Goal: Information Seeking & Learning: Learn about a topic

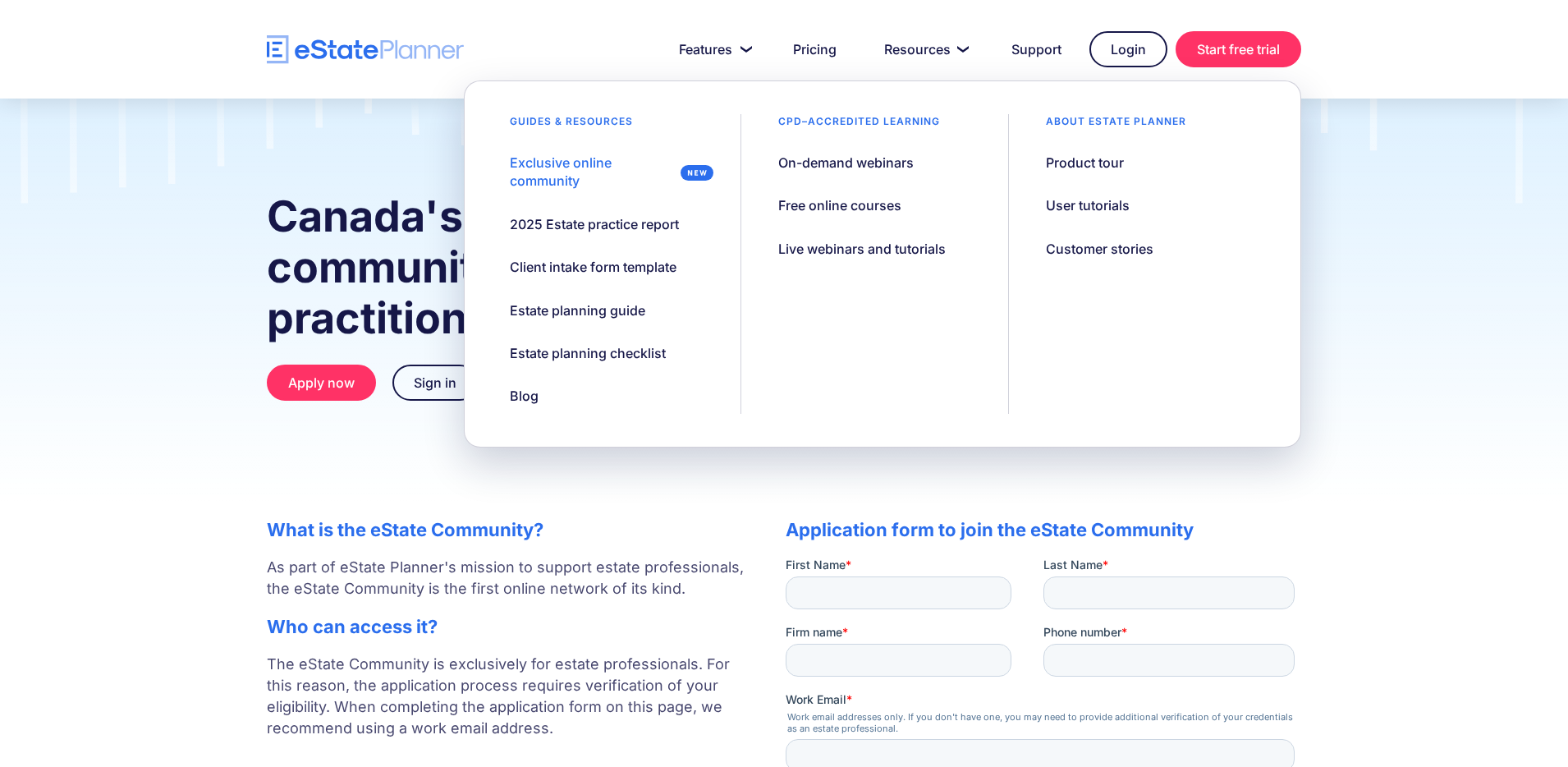
click at [609, 542] on div "What is the eState Community? As part of eState Planner's mission to support es…" at bounding box center [510, 759] width 486 height 512
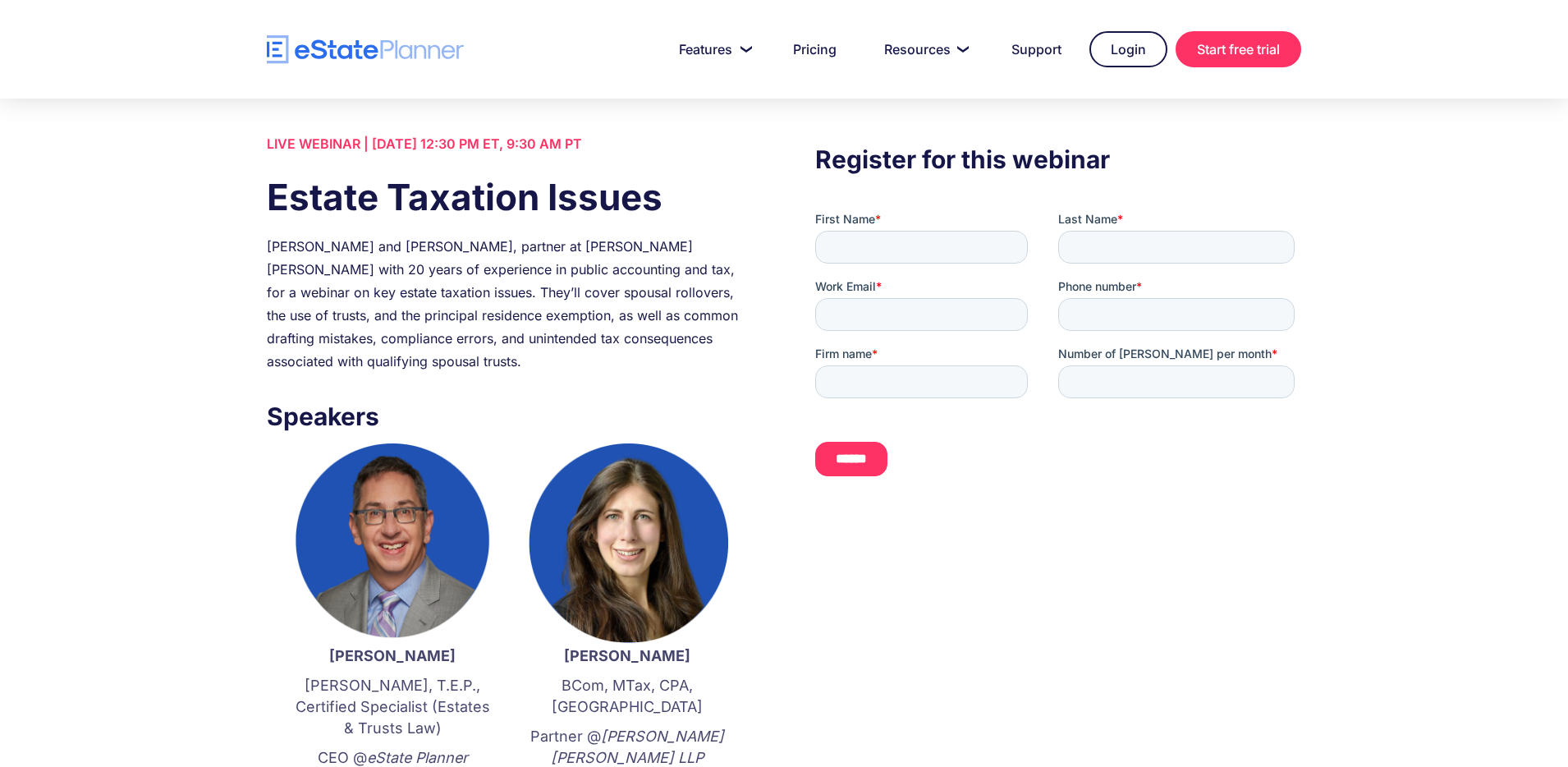
scroll to position [27, 0]
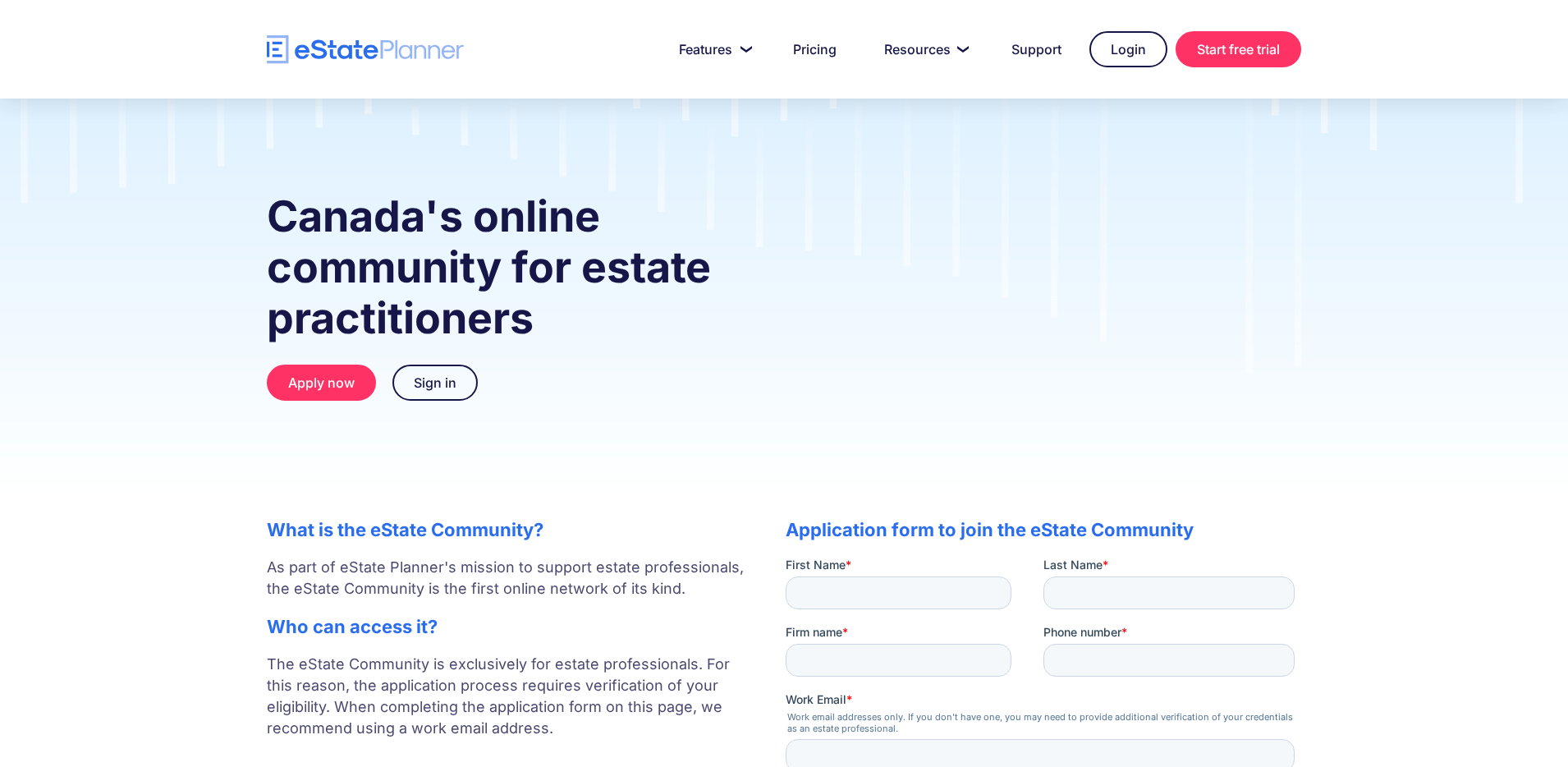
click at [769, 299] on div "Canada's online community for estate practitioners Apply now Sign in" at bounding box center [784, 312] width 1084 height 273
click at [772, 259] on div "Canada's online community for estate practitioners Apply now Sign in" at bounding box center [784, 312] width 1084 height 273
click at [1330, 209] on div "Canada's online community for estate practitioners Apply now Sign in" at bounding box center [784, 300] width 1568 height 404
click at [1056, 150] on div "Canada's online community for estate practitioners Apply now Sign in" at bounding box center [784, 300] width 1568 height 404
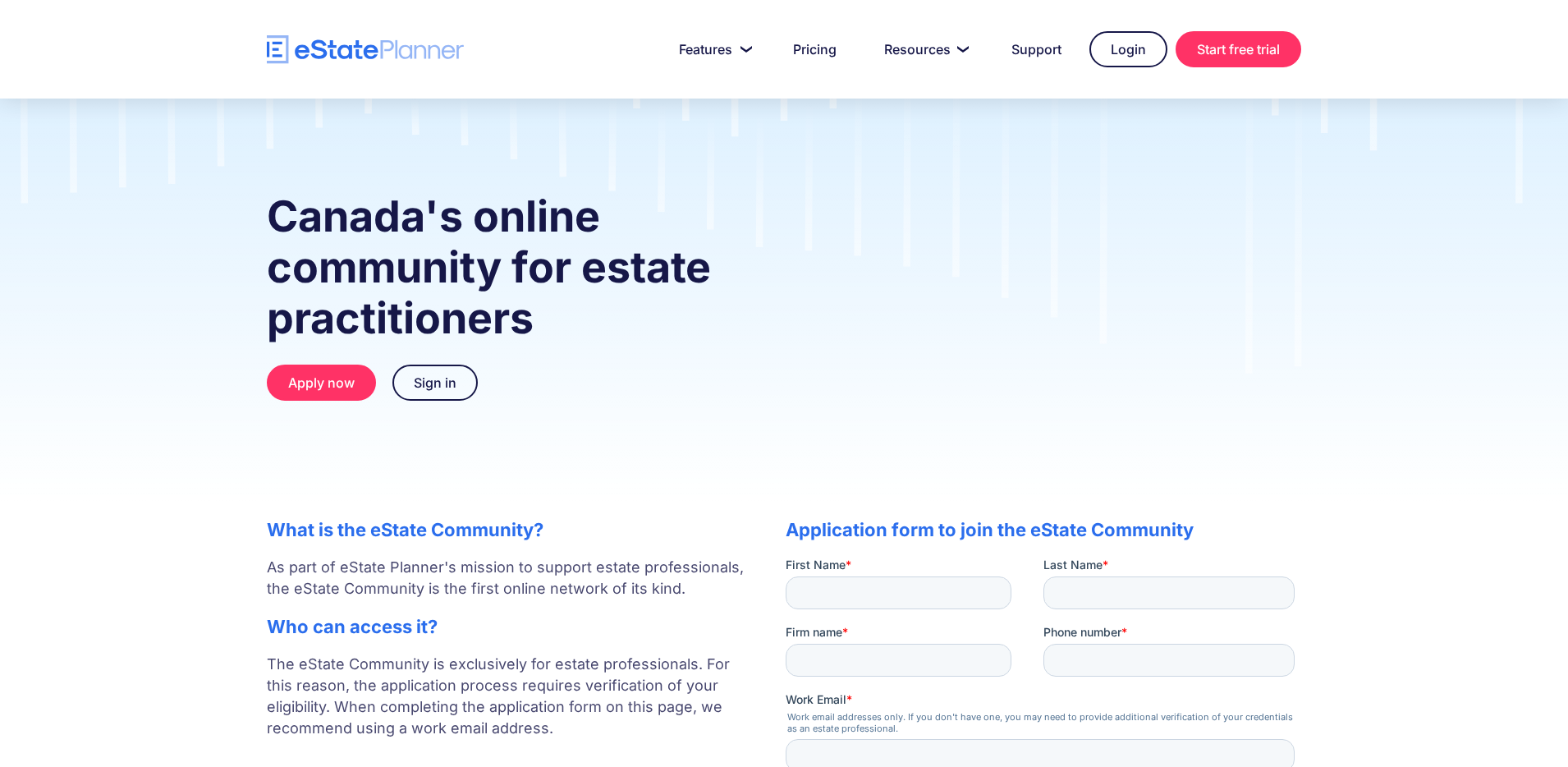
click at [1385, 281] on div "Canada's online community for estate practitioners Apply now Sign in" at bounding box center [784, 300] width 1568 height 404
click at [748, 149] on div "Canada's online community for estate practitioners Apply now Sign in" at bounding box center [784, 300] width 1568 height 404
click at [1430, 305] on div "Canada's online community for estate practitioners Apply now Sign in" at bounding box center [784, 300] width 1568 height 404
click at [561, 203] on strong "Canada's online community for estate practitioners" at bounding box center [489, 267] width 445 height 153
click at [643, 260] on strong "Canada's online community for estate practitioners" at bounding box center [489, 267] width 445 height 153
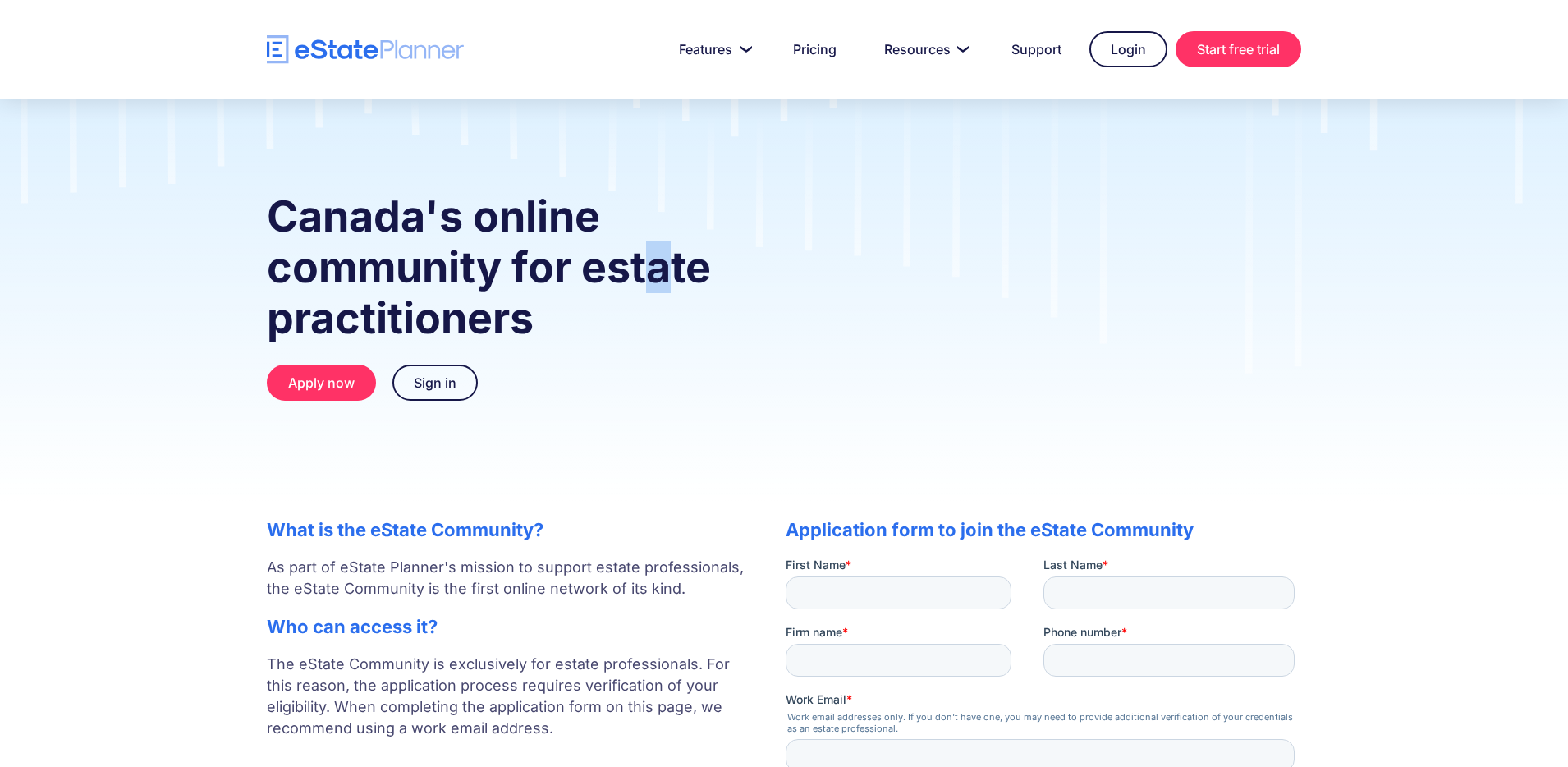
drag, startPoint x: 650, startPoint y: 267, endPoint x: 663, endPoint y: 270, distance: 13.3
click at [663, 270] on strong "Canada's online community for estate practitioners" at bounding box center [489, 267] width 445 height 153
